Goal: Information Seeking & Learning: Learn about a topic

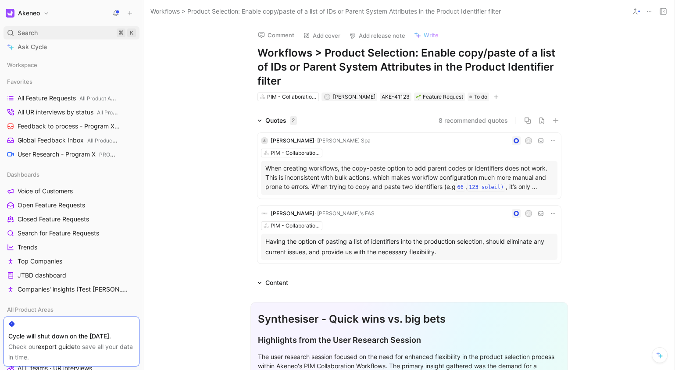
click at [67, 31] on div "Search ⌘ K" at bounding box center [72, 32] width 136 height 13
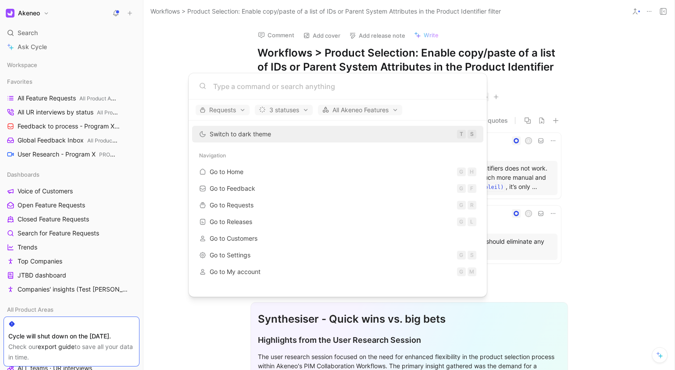
click at [165, 69] on body "Akeneo Search ⌘ K Ask Cycle Workspace Favorites All Feature Requests All Produc…" at bounding box center [337, 185] width 675 height 370
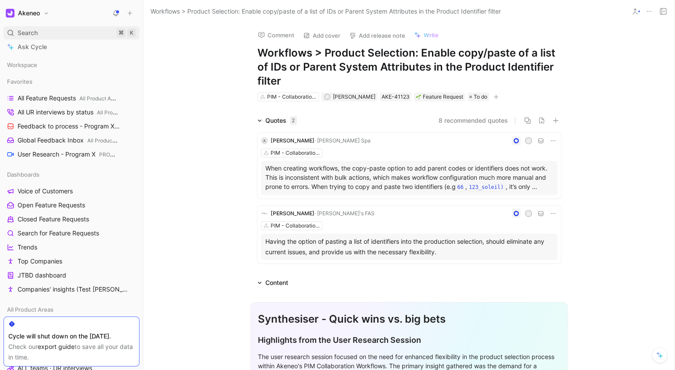
click at [26, 31] on span "Search" at bounding box center [28, 33] width 20 height 11
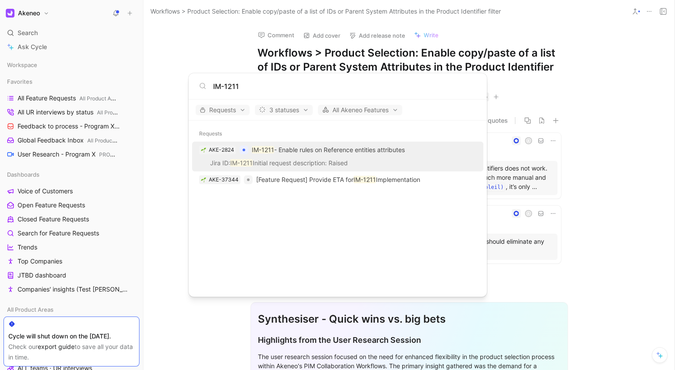
type input "IM-1211"
click at [329, 154] on p "IM-1211 - Enable rules on Reference entities attributes" at bounding box center [328, 150] width 153 height 11
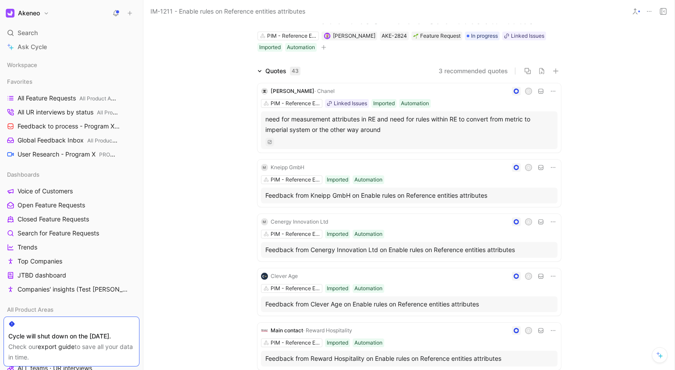
scroll to position [27, 0]
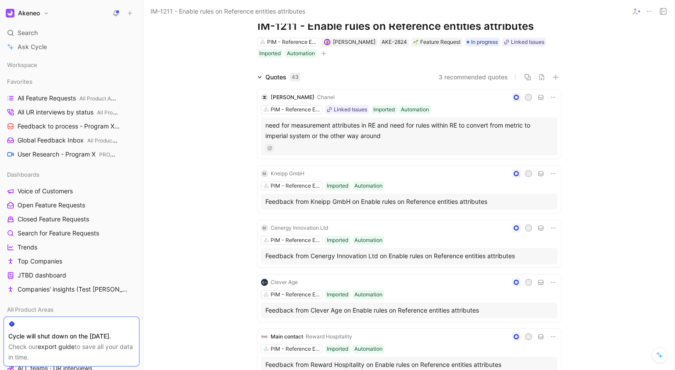
click at [326, 133] on div "need for measurement attributes in RE and need for rules within RE to convert f…" at bounding box center [409, 130] width 288 height 21
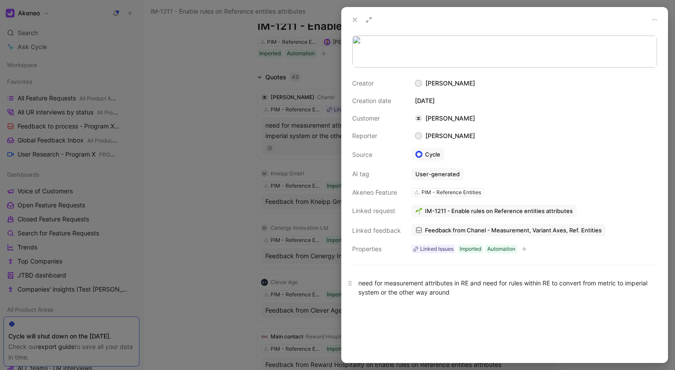
click at [495, 297] on div "need for measurement attributes in RE and need for rules within RE to convert f…" at bounding box center [504, 287] width 292 height 18
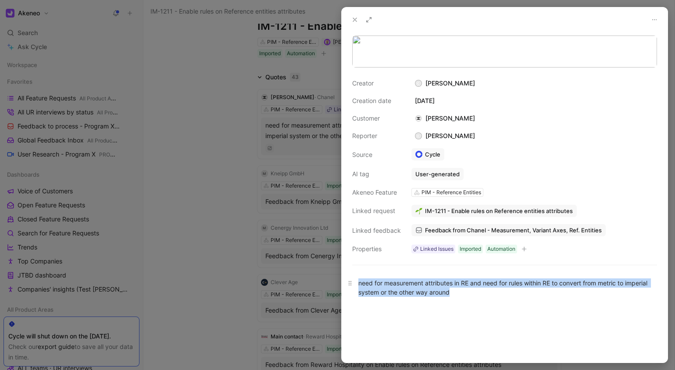
click at [495, 297] on div "need for measurement attributes in RE and need for rules within RE to convert f…" at bounding box center [504, 287] width 292 height 18
click at [496, 297] on div "need for measurement attributes in RE and need for rules within RE to convert f…" at bounding box center [504, 287] width 292 height 18
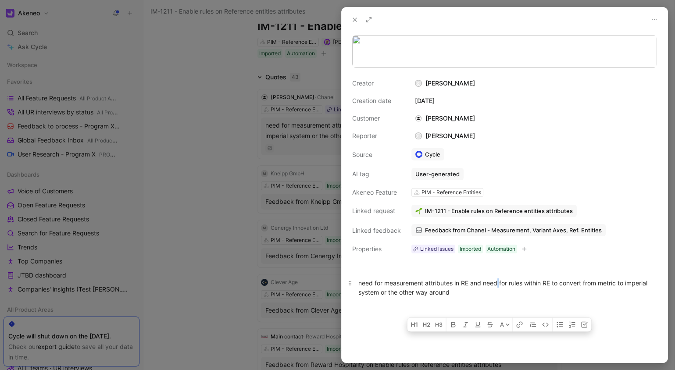
click at [496, 297] on div "need for measurement attributes in RE and need for rules within RE to convert f…" at bounding box center [504, 287] width 292 height 18
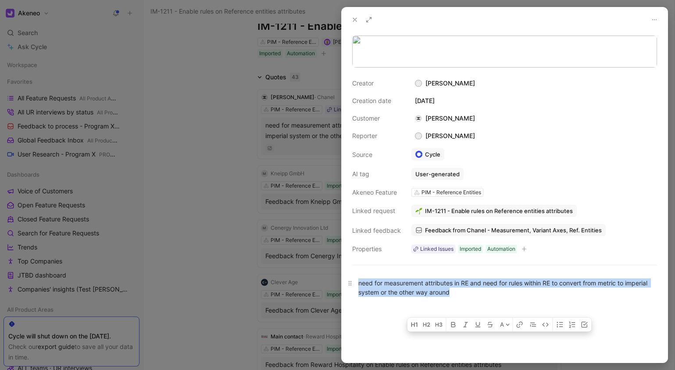
click at [496, 297] on div "need for measurement attributes in RE and need for rules within RE to convert f…" at bounding box center [504, 287] width 292 height 18
click at [497, 297] on div "need for measurement attributes in RE and need for rules within RE to convert f…" at bounding box center [504, 287] width 292 height 18
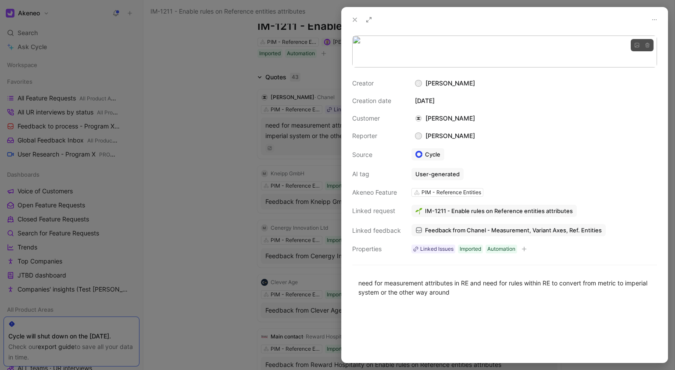
click at [433, 96] on body "Akeneo Search ⌘ K Ask Cycle Workspace Favorites All Feature Requests All Produc…" at bounding box center [337, 185] width 675 height 370
click at [433, 96] on img at bounding box center [491, 86] width 324 height 108
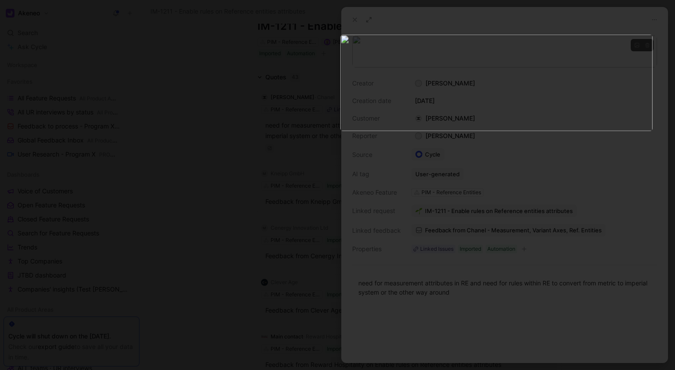
click at [433, 96] on img at bounding box center [496, 82] width 312 height 96
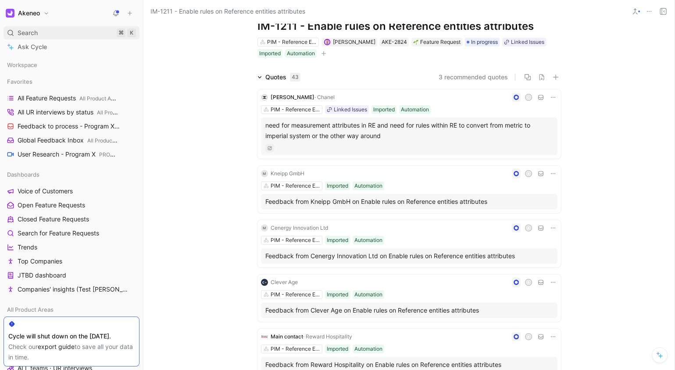
click at [93, 30] on div "Search ⌘ K" at bounding box center [72, 32] width 136 height 13
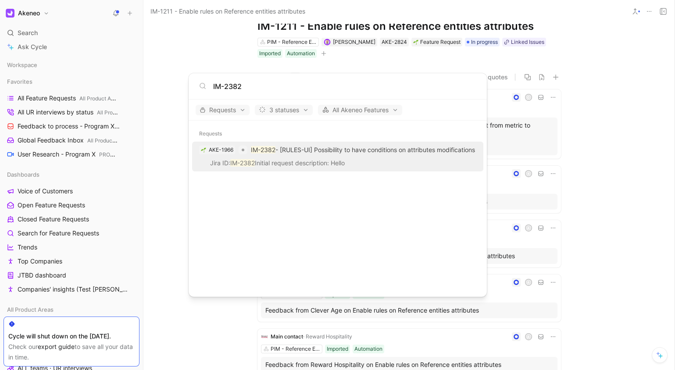
type input "IM-2382"
click at [340, 155] on p "IM-2382 - [RULES-UI] Possibility to have conditions on attributes modifications" at bounding box center [363, 150] width 224 height 11
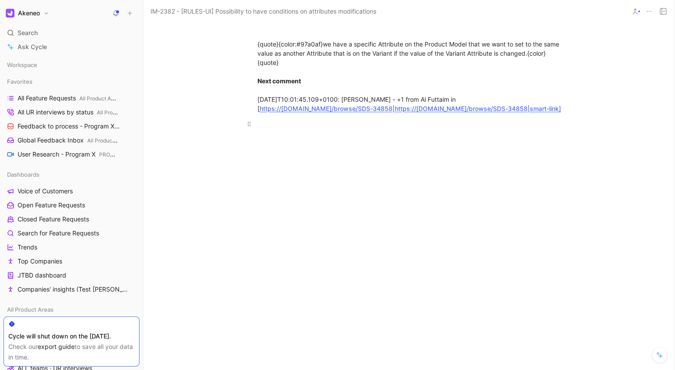
scroll to position [878, 0]
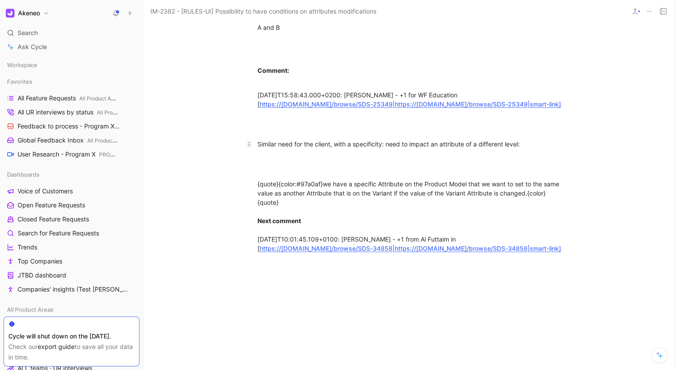
click at [388, 149] on div "Similar need for the client, with a specificity: need to impact an attribute of…" at bounding box center [408, 143] width 303 height 9
click at [408, 149] on div "Similar need for the client, with a specificity: need to impact an attribute of…" at bounding box center [408, 143] width 303 height 9
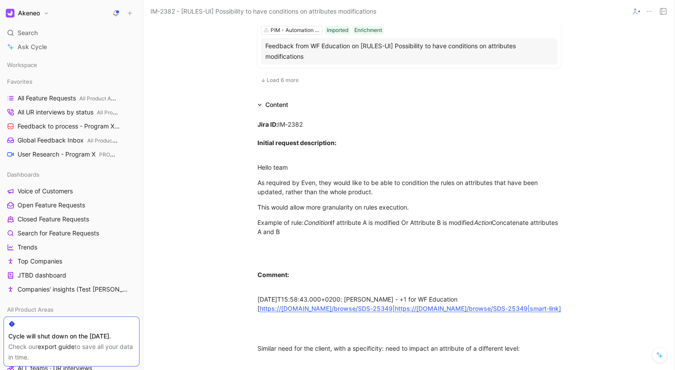
scroll to position [679, 0]
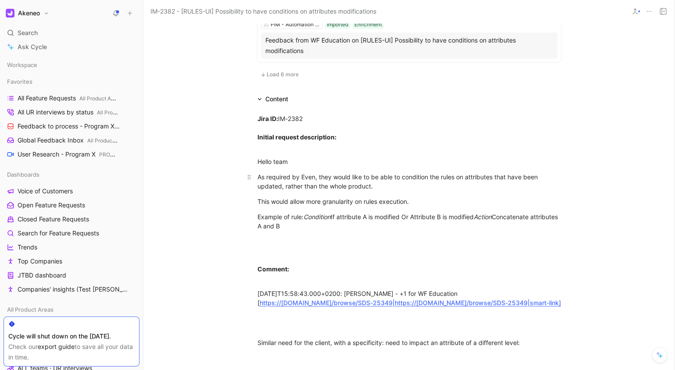
click at [391, 191] on div "As required by Even, they would like to be able to condition the rules on attri…" at bounding box center [408, 181] width 303 height 18
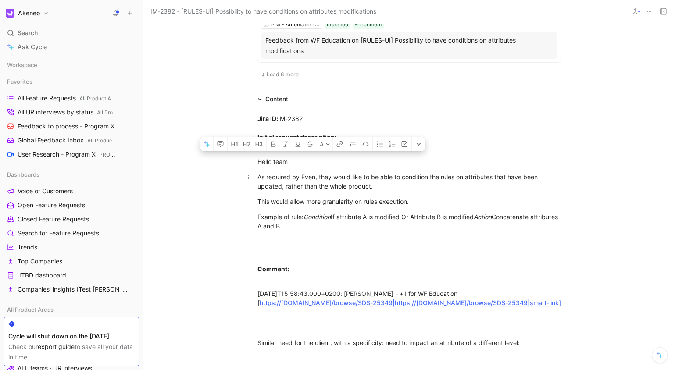
click at [416, 191] on div "As required by Even, they would like to be able to condition the rules on attri…" at bounding box center [408, 181] width 303 height 18
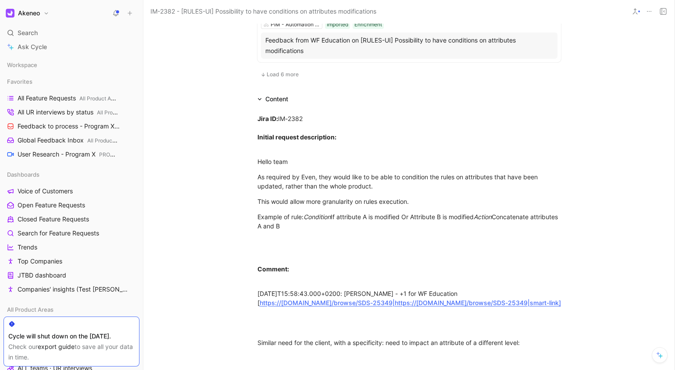
scroll to position [0, 0]
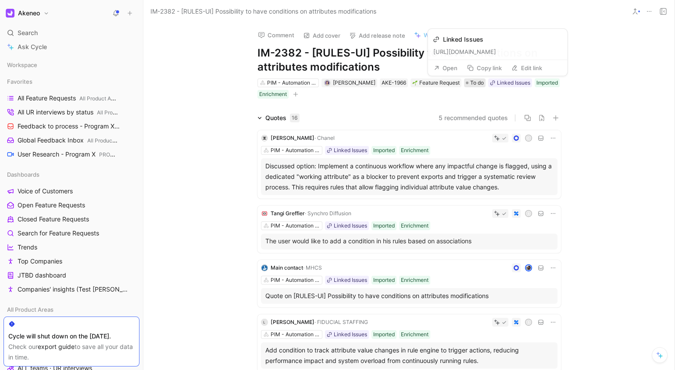
click at [470, 81] on span "To do" at bounding box center [477, 82] width 14 height 9
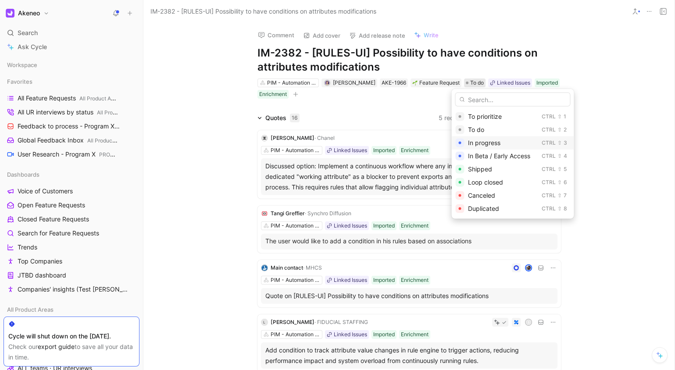
click at [487, 142] on span "In progress" at bounding box center [483, 142] width 32 height 7
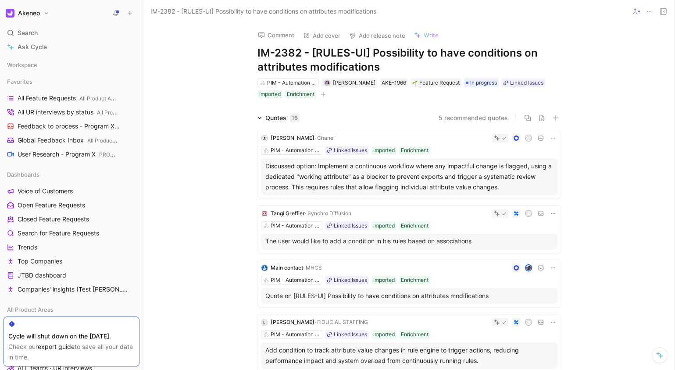
click at [350, 174] on div "Discussed option: Implement a continuous workflow where any impactful change is…" at bounding box center [409, 177] width 288 height 32
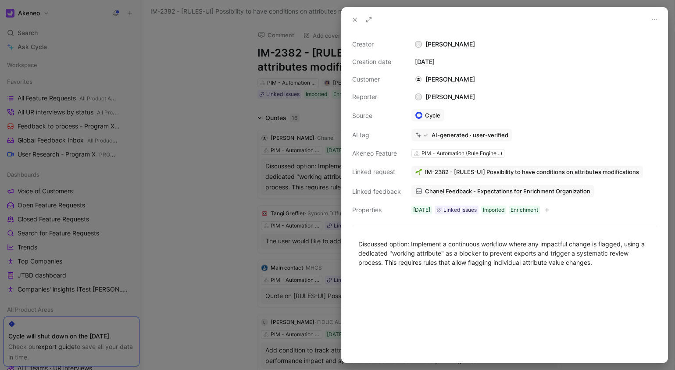
click at [280, 168] on div at bounding box center [337, 185] width 675 height 370
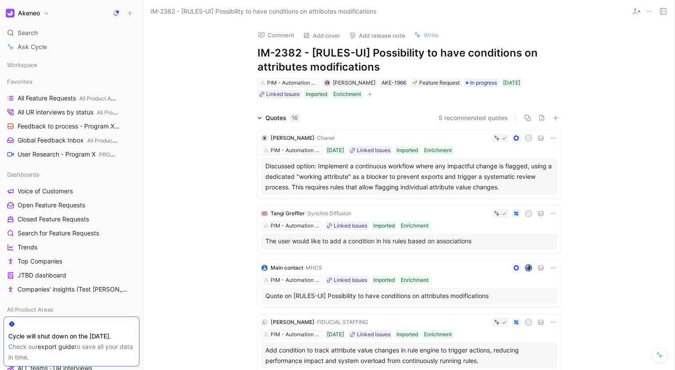
click at [492, 62] on h1 "IM-2382 - [RULES-UI] Possibility to have conditions on attributes modifications" at bounding box center [408, 60] width 303 height 28
click at [572, 65] on div "Comment Add cover Add release note Write IM-2382 - [RULES-UI] Possibility to ha…" at bounding box center [409, 61] width 337 height 77
click at [375, 59] on h1 "IM-2382 - [RULES-UI] Possibility to have conditions on attributes modifications" at bounding box center [408, 60] width 303 height 28
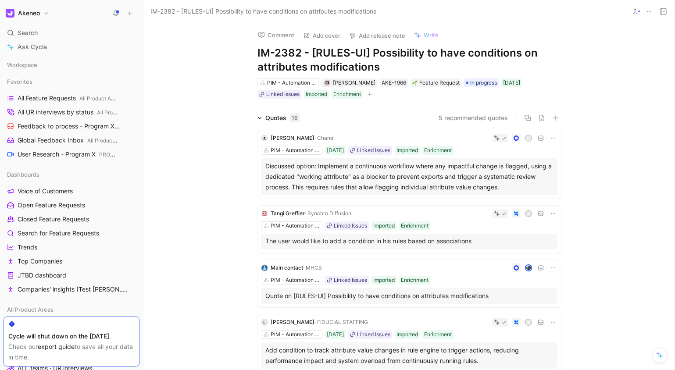
click at [375, 59] on h1 "IM-2382 - [RULES-UI] Possibility to have conditions on attributes modifications" at bounding box center [408, 60] width 303 height 28
click at [403, 58] on h1 "IM-2382 - [RULES-UI] Possibility to have conditions on attributes modifications" at bounding box center [408, 60] width 303 height 28
click at [352, 82] on span "[PERSON_NAME]" at bounding box center [354, 82] width 43 height 7
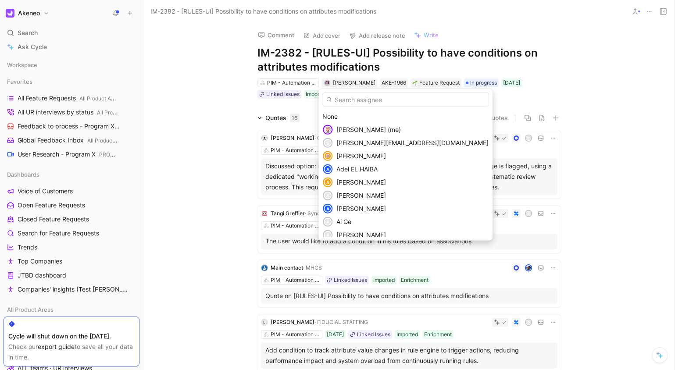
click at [361, 127] on span "[PERSON_NAME] (me)" at bounding box center [368, 129] width 64 height 7
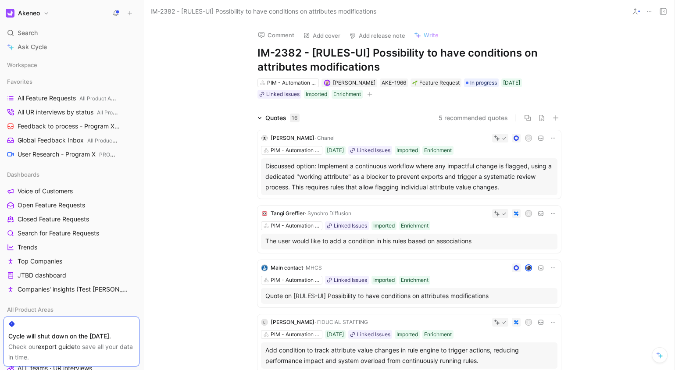
click at [557, 133] on div "[PERSON_NAME] C PIM - Automation (Rule Engine...) [DATE] Linked Issues Imported…" at bounding box center [408, 164] width 303 height 68
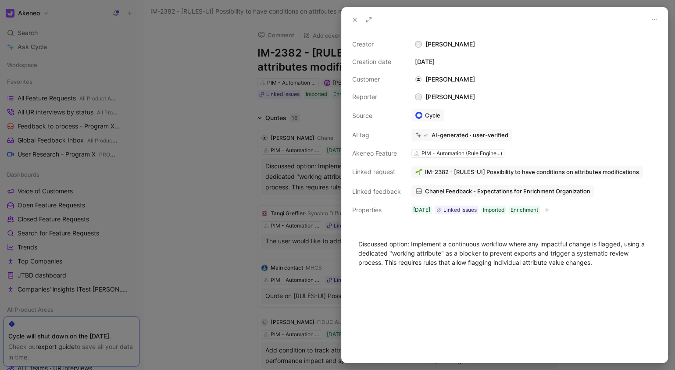
click at [302, 101] on div at bounding box center [337, 185] width 675 height 370
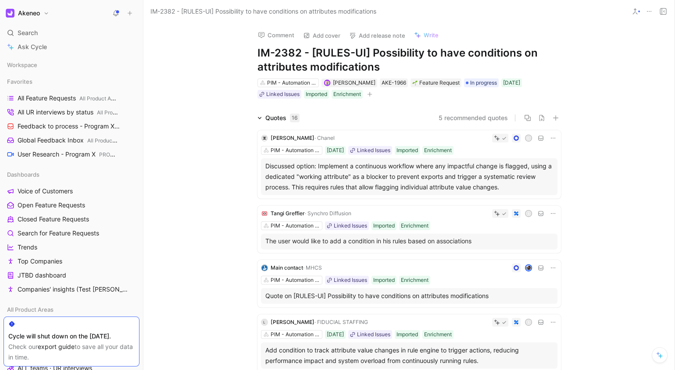
click at [409, 244] on p "The user would like to add a condition in his rules based on associations" at bounding box center [409, 240] width 288 height 9
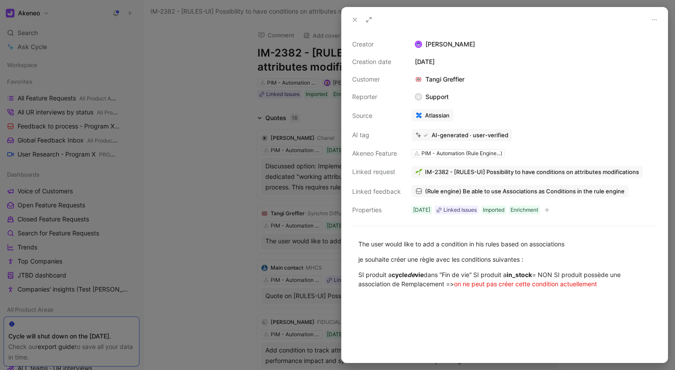
click at [312, 236] on div at bounding box center [337, 185] width 675 height 370
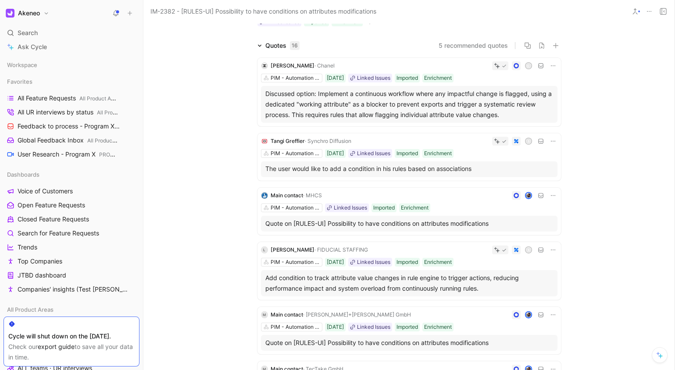
scroll to position [79, 0]
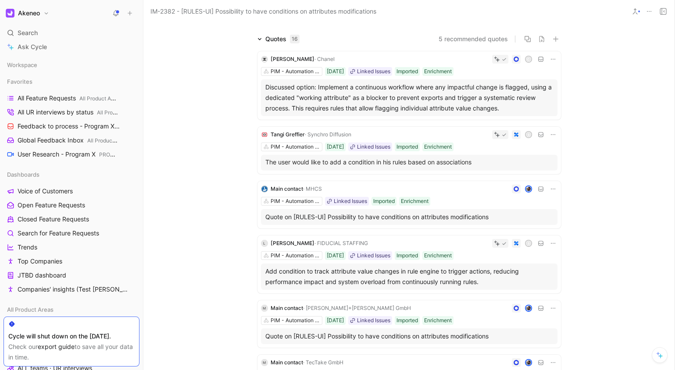
click at [460, 277] on div "Add condition to track attribute value changes in rule engine to trigger action…" at bounding box center [409, 276] width 288 height 21
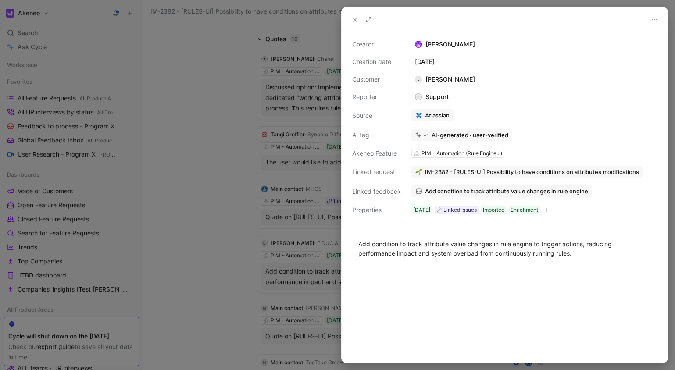
click at [246, 242] on div at bounding box center [337, 185] width 675 height 370
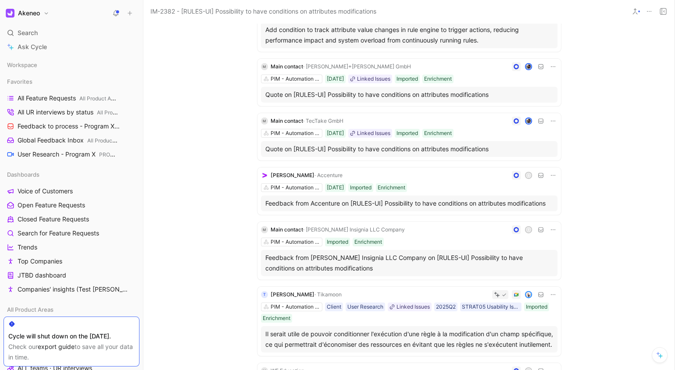
scroll to position [393, 0]
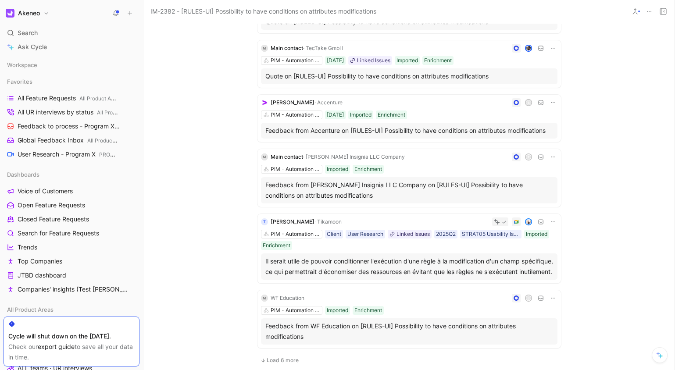
click at [350, 272] on div "Il serait utile de pouvoir conditionner l'exécution d'une règle à la modificati…" at bounding box center [409, 266] width 288 height 21
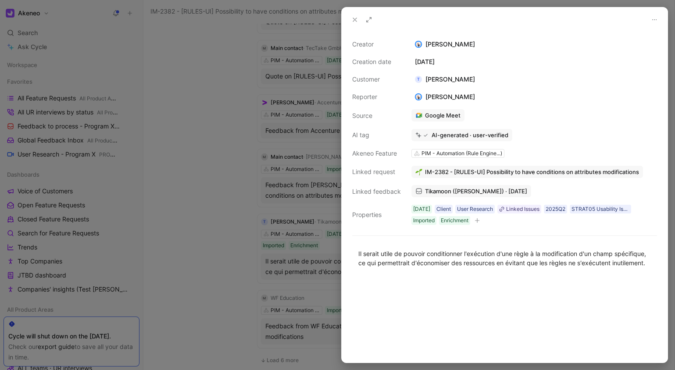
click at [274, 264] on div at bounding box center [337, 185] width 675 height 370
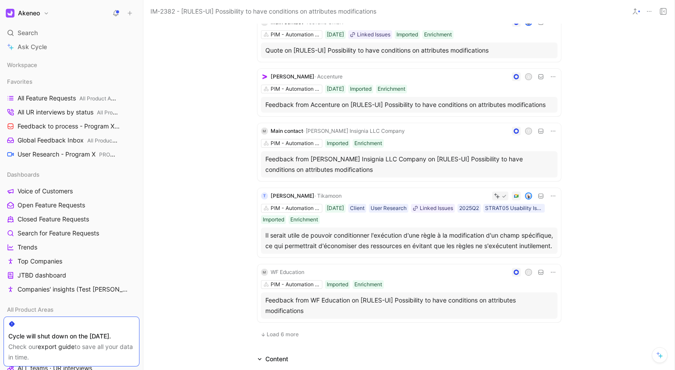
scroll to position [507, 0]
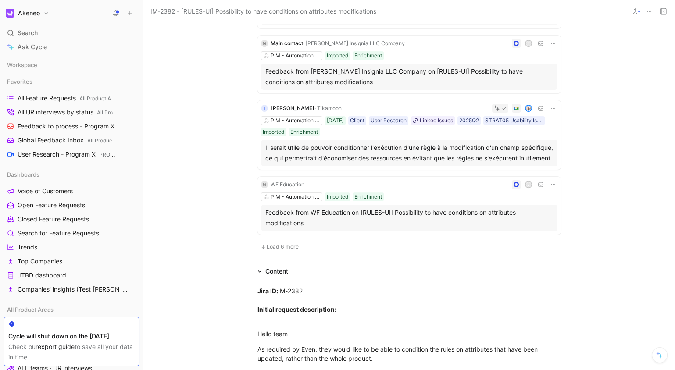
click at [285, 250] on span "Load 6 more" at bounding box center [283, 246] width 32 height 7
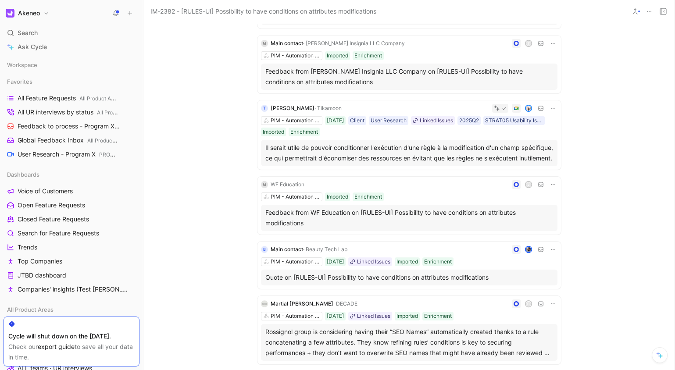
scroll to position [526, 0]
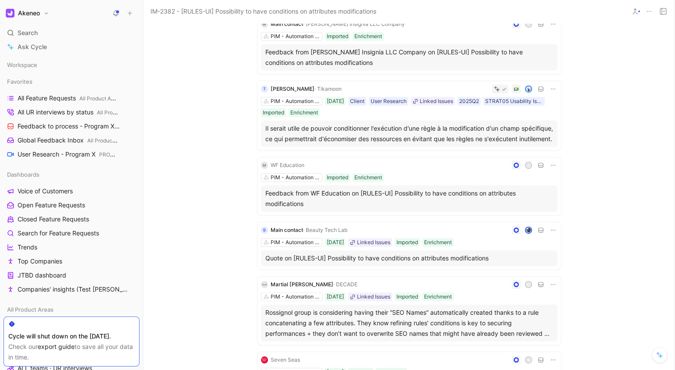
click at [296, 332] on div "Rossignol group is considering having their “SEO Names” automatically created t…" at bounding box center [409, 323] width 288 height 32
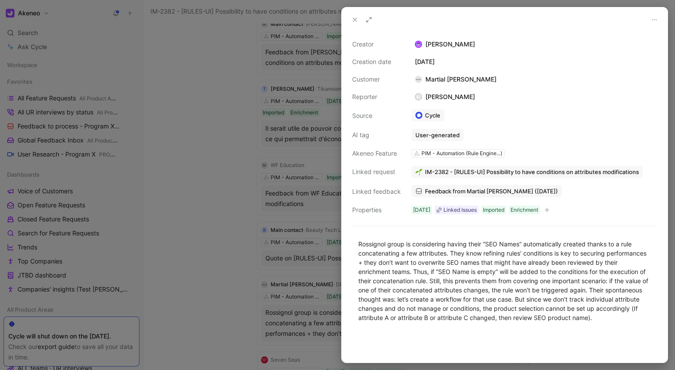
click at [299, 324] on div at bounding box center [337, 185] width 675 height 370
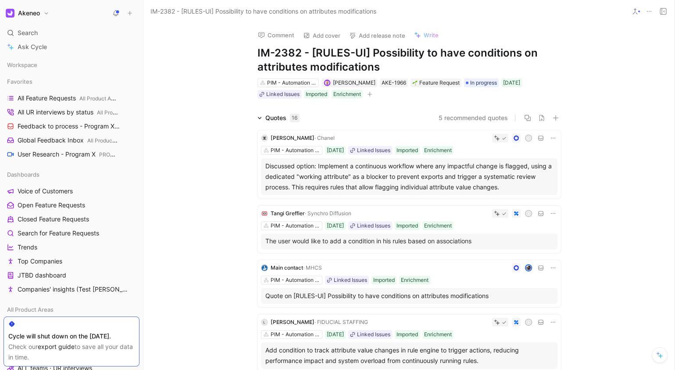
click at [53, 30] on div "Search ⌘ K" at bounding box center [72, 32] width 136 height 13
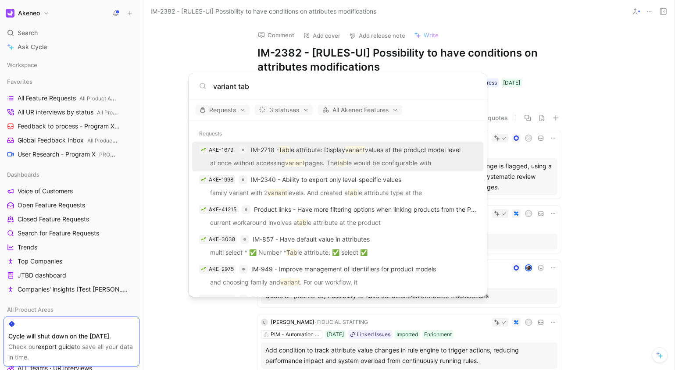
click at [254, 91] on input "variant tab" at bounding box center [344, 86] width 263 height 11
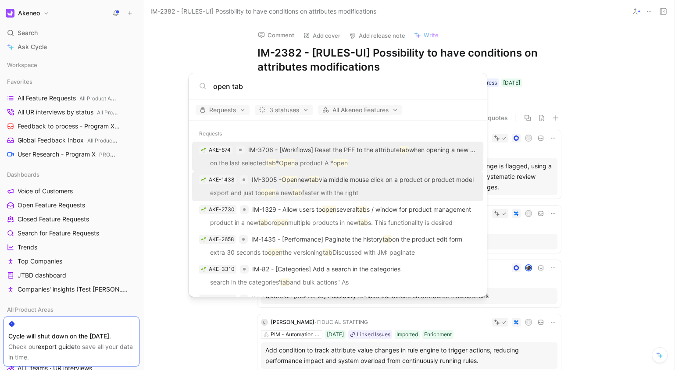
type input "open tab"
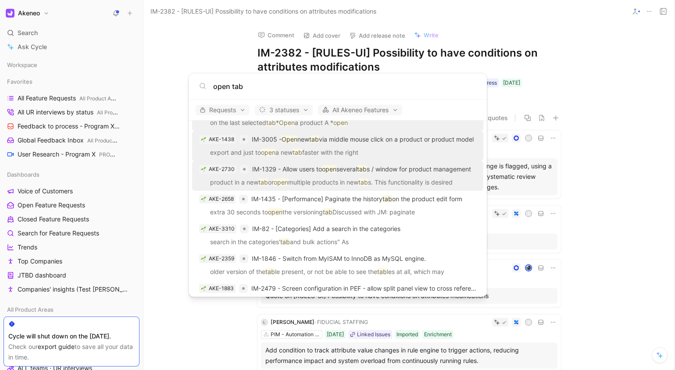
scroll to position [60, 0]
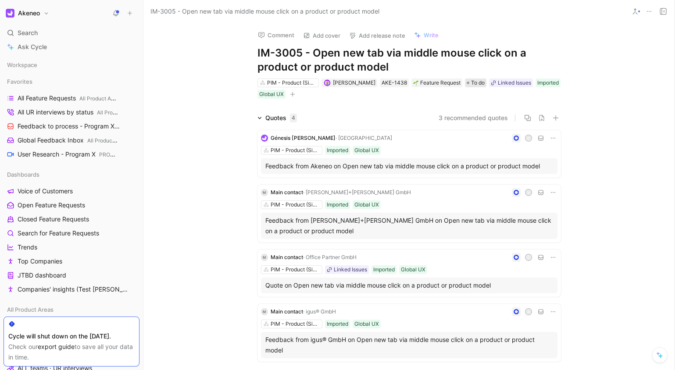
click at [473, 84] on span "To do" at bounding box center [478, 82] width 14 height 9
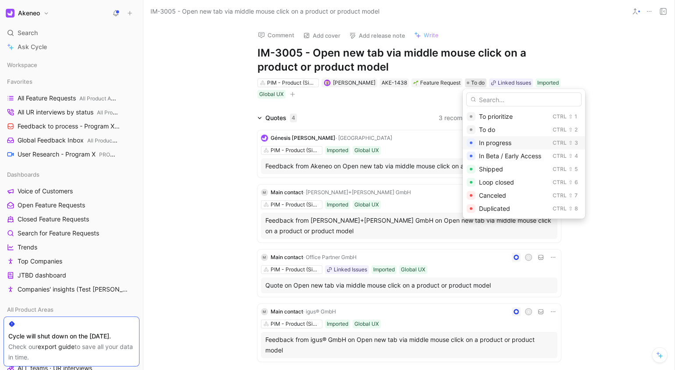
click at [502, 138] on div "In progress" at bounding box center [514, 143] width 70 height 11
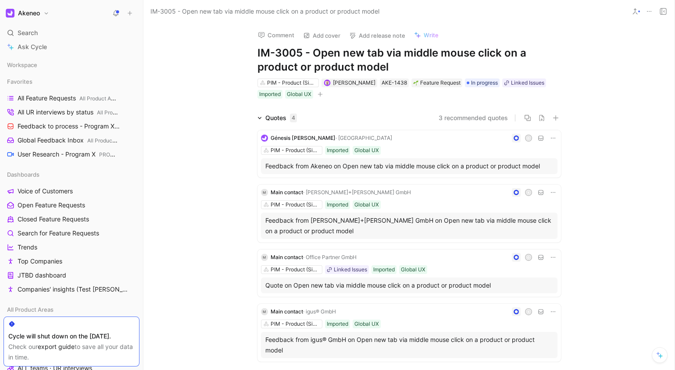
click at [617, 98] on div "Comment Add cover Add release note Write IM-3005 - Open new tab via middle mous…" at bounding box center [408, 196] width 531 height 347
